Goal: Information Seeking & Learning: Learn about a topic

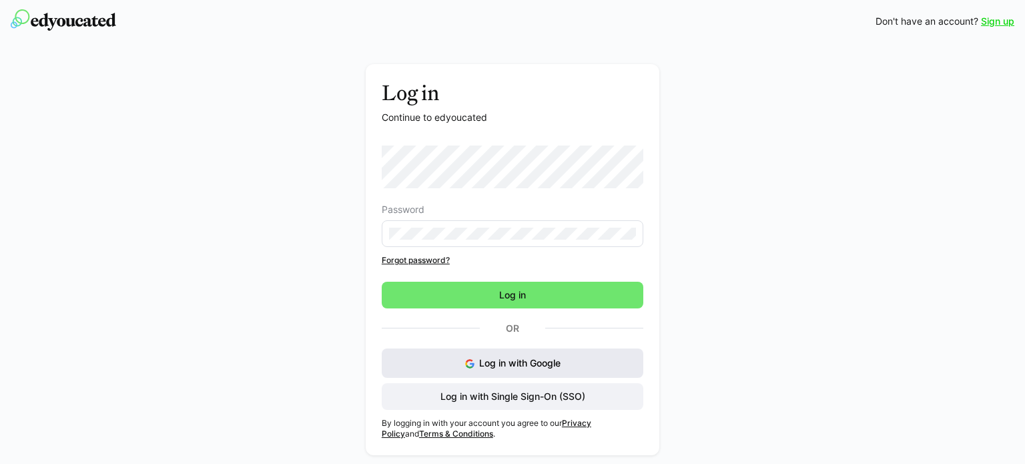
click at [548, 358] on span "Log in with Google" at bounding box center [519, 362] width 81 height 11
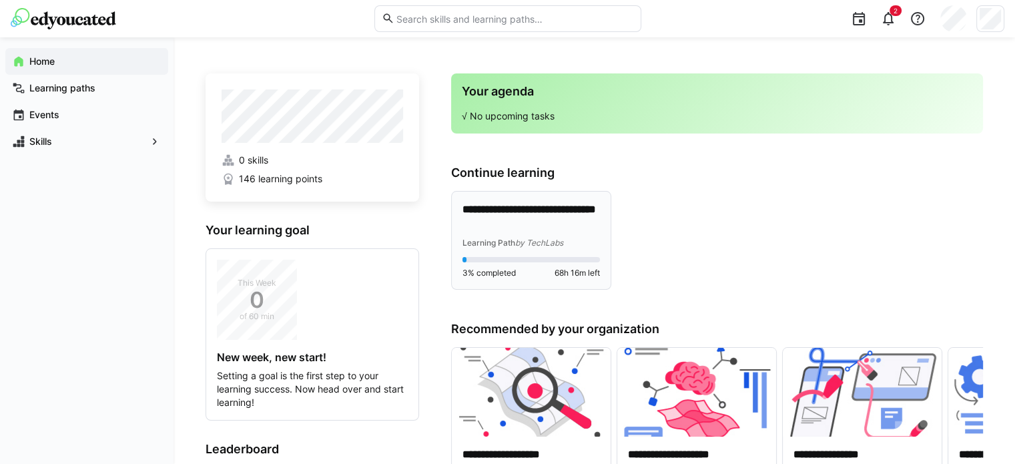
click at [534, 210] on p "**********" at bounding box center [530, 217] width 137 height 31
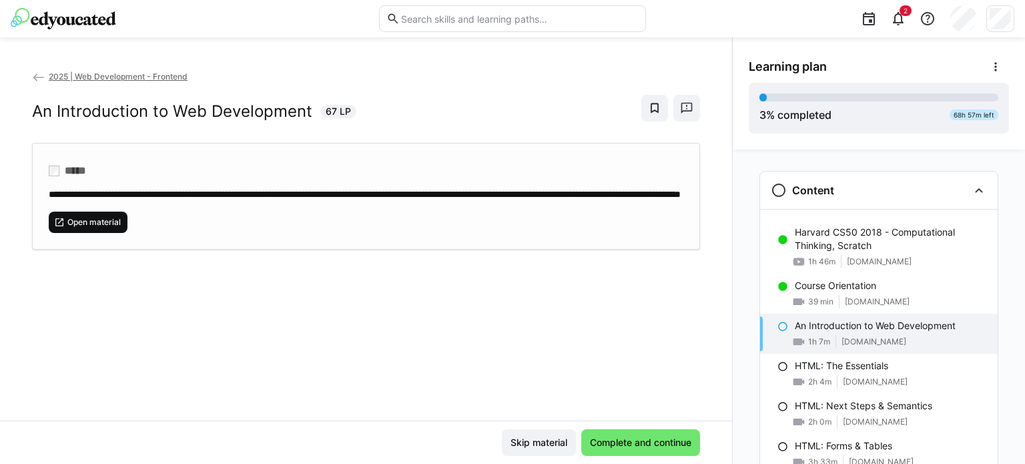
click at [85, 227] on span "Open material" at bounding box center [94, 222] width 56 height 11
